Goal: Information Seeking & Learning: Check status

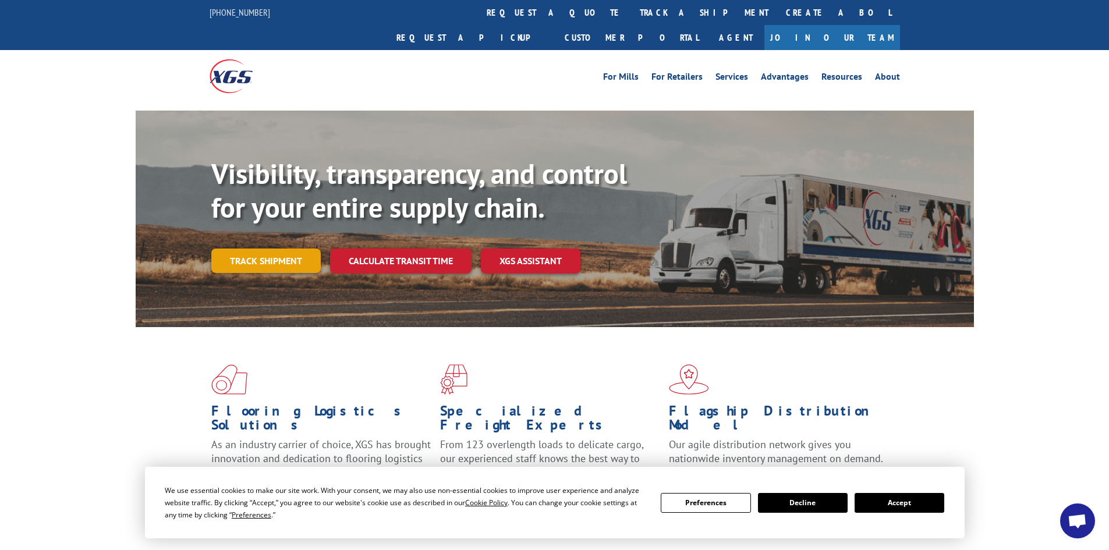
click at [294, 249] on link "Track shipment" at bounding box center [265, 261] width 109 height 24
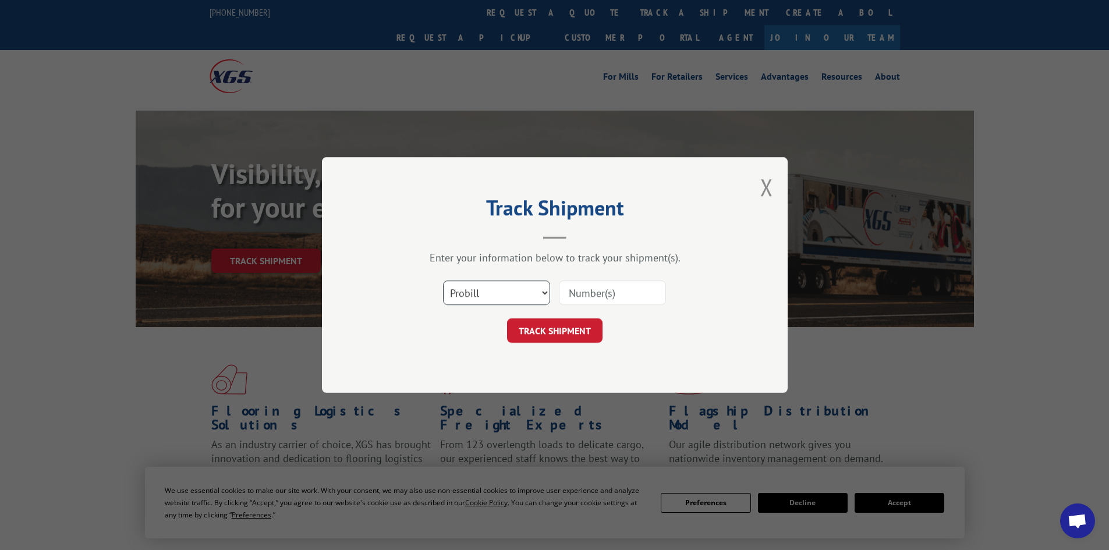
click at [467, 292] on select "Select category... Probill BOL PO" at bounding box center [496, 293] width 107 height 24
select select "po"
click at [443, 281] on select "Select category... Probill BOL PO" at bounding box center [496, 293] width 107 height 24
click at [610, 304] on input at bounding box center [612, 293] width 107 height 24
paste input "14538247"
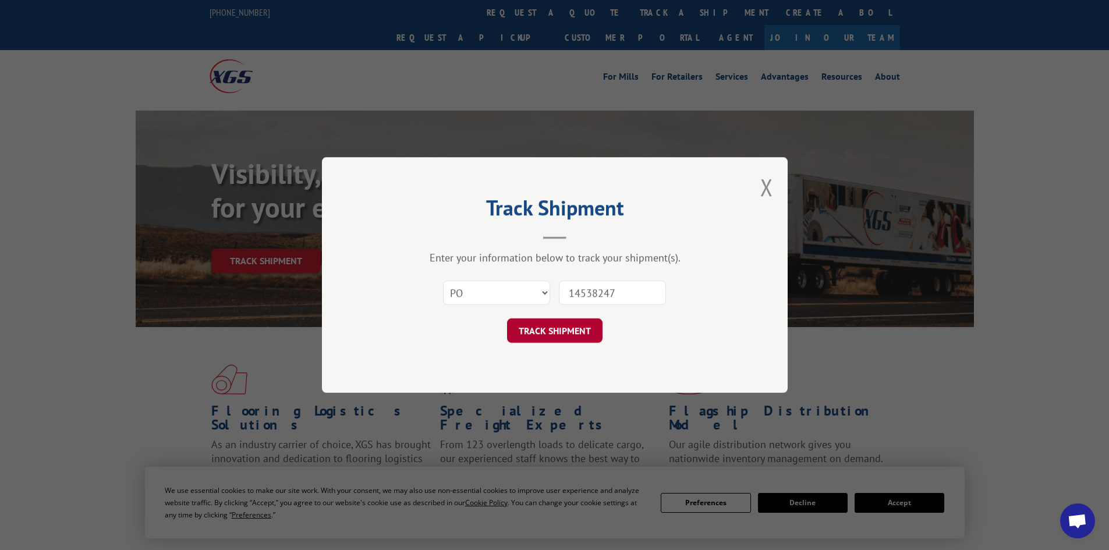
type input "14538247"
click at [558, 337] on button "TRACK SHIPMENT" at bounding box center [554, 330] width 95 height 24
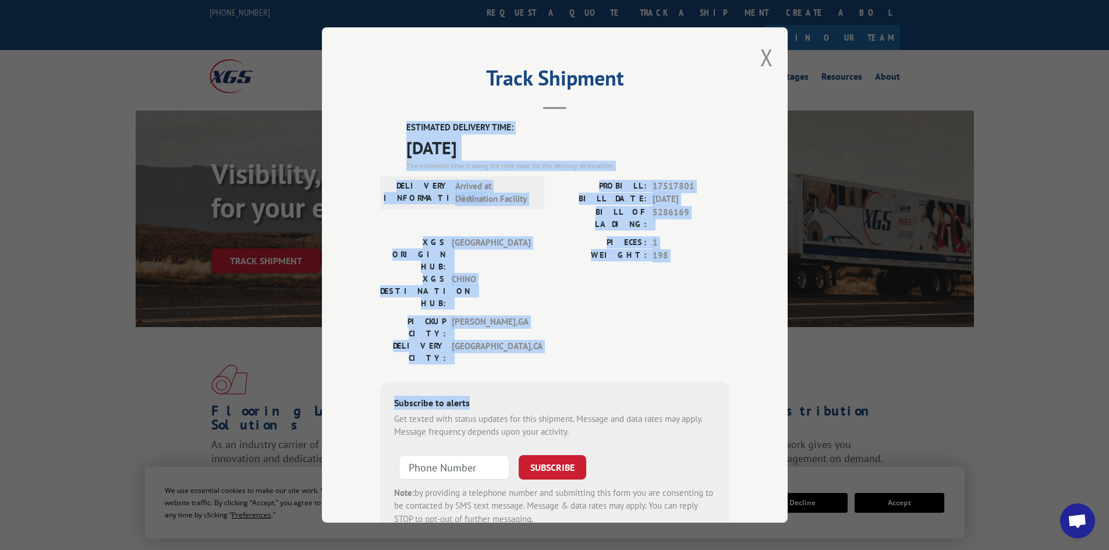
drag, startPoint x: 402, startPoint y: 115, endPoint x: 730, endPoint y: 300, distance: 376.3
click at [730, 300] on div "Track Shipment ESTIMATED DELIVERY TIME: [DATE] The estimated time is using the …" at bounding box center [555, 274] width 466 height 495
click at [535, 306] on div "ESTIMATED DELIVERY TIME: [DATE] The estimated time is using the time zone for t…" at bounding box center [554, 330] width 349 height 418
drag, startPoint x: 399, startPoint y: 127, endPoint x: 655, endPoint y: 286, distance: 301.7
click at [655, 286] on div "ESTIMATED DELIVERY TIME: [DATE] The estimated time is using the time zone for t…" at bounding box center [554, 330] width 349 height 418
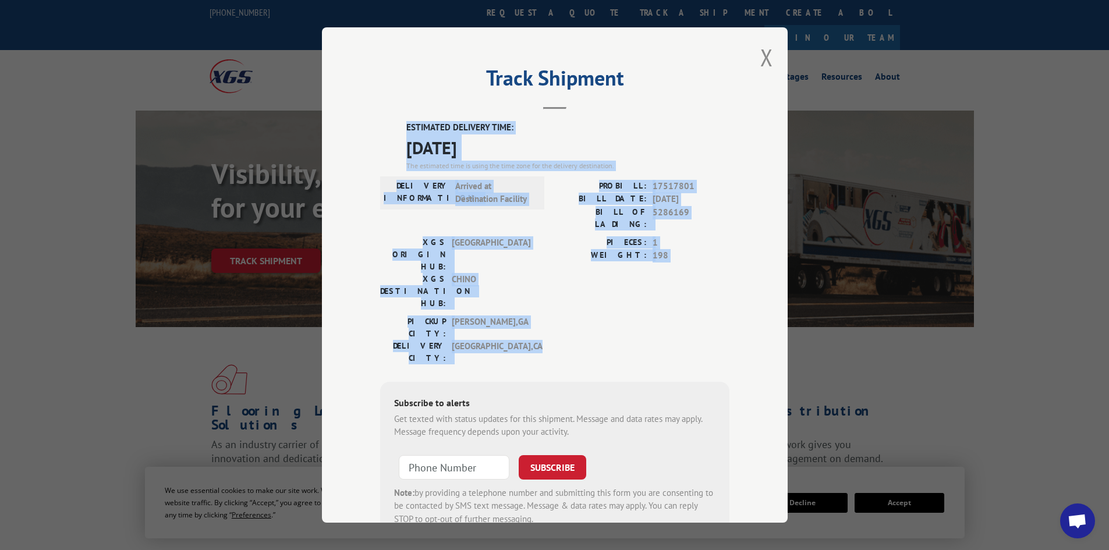
copy div "ESTIMATED DELIVERY TIME: [DATE] The estimated time is using the time zone for t…"
